Goal: Task Accomplishment & Management: Manage account settings

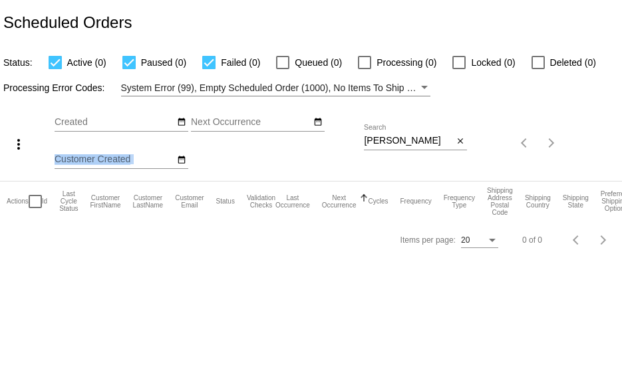
drag, startPoint x: 427, startPoint y: 133, endPoint x: 258, endPoint y: 136, distance: 169.1
click at [258, 136] on div "more_vert Oct Jan Feb Mar [DATE]" at bounding box center [311, 139] width 622 height 85
click at [418, 137] on input "[PERSON_NAME]" at bounding box center [408, 141] width 89 height 11
drag, startPoint x: 417, startPoint y: 142, endPoint x: 253, endPoint y: 140, distance: 164.4
click at [253, 140] on div "more_vert Oct Jan Feb Mar [DATE]" at bounding box center [311, 139] width 622 height 85
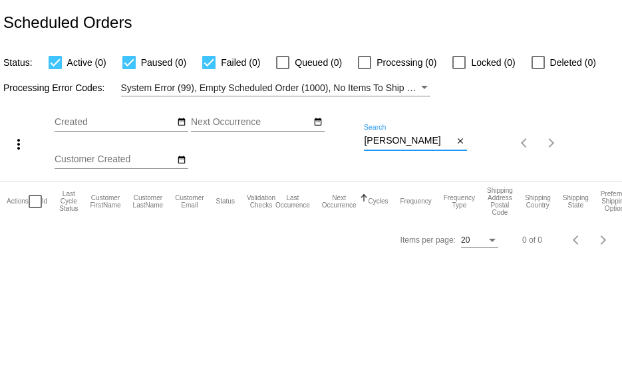
paste input "[EMAIL_ADDRESS][DOMAIN_NAME]"
click at [516, 145] on div "more_vert Oct Jan Feb Mar [DATE]" at bounding box center [311, 139] width 622 height 85
drag, startPoint x: 363, startPoint y: 140, endPoint x: 436, endPoint y: 146, distance: 72.8
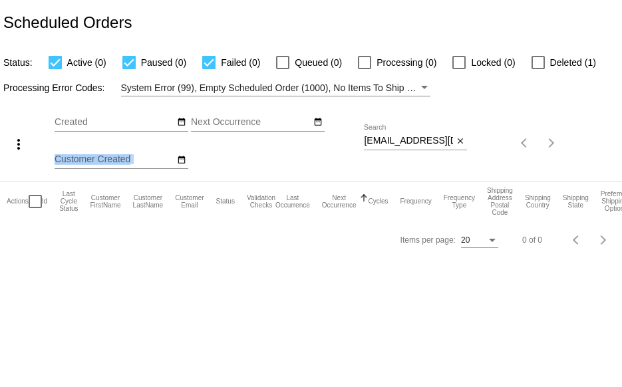
click at [428, 148] on div "more_vert Oct Jan Feb Mar [DATE]" at bounding box center [311, 139] width 622 height 85
click at [431, 142] on input "[EMAIL_ADDRESS][DOMAIN_NAME]" at bounding box center [408, 141] width 89 height 11
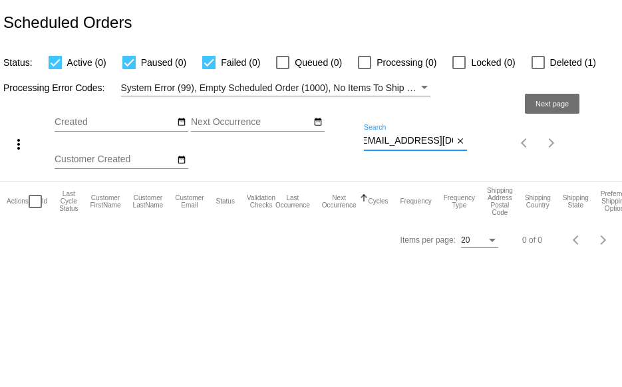
drag, startPoint x: 364, startPoint y: 140, endPoint x: 572, endPoint y: 135, distance: 207.8
click at [566, 138] on div "more_vert Oct Jan Feb Mar [DATE]" at bounding box center [311, 139] width 622 height 85
paste input "[EMAIL_ADDRESS]"
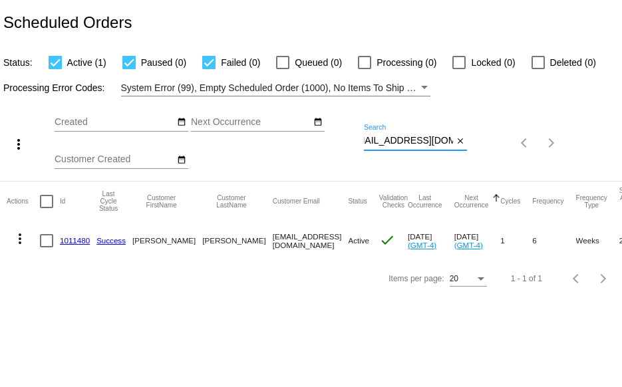
type input "[EMAIL_ADDRESS][DOMAIN_NAME]"
click at [24, 236] on mat-icon "more_vert" at bounding box center [20, 239] width 16 height 16
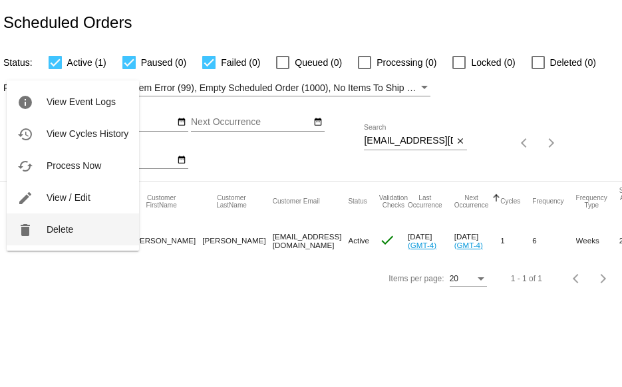
click at [39, 223] on button "delete Delete" at bounding box center [73, 230] width 132 height 32
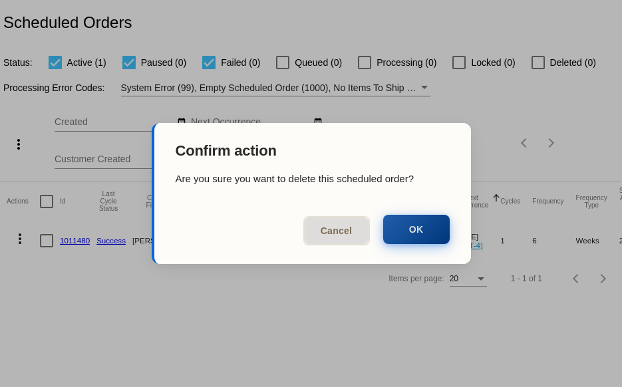
click at [406, 231] on button "OK" at bounding box center [416, 229] width 67 height 29
